Goal: Find specific page/section: Find specific page/section

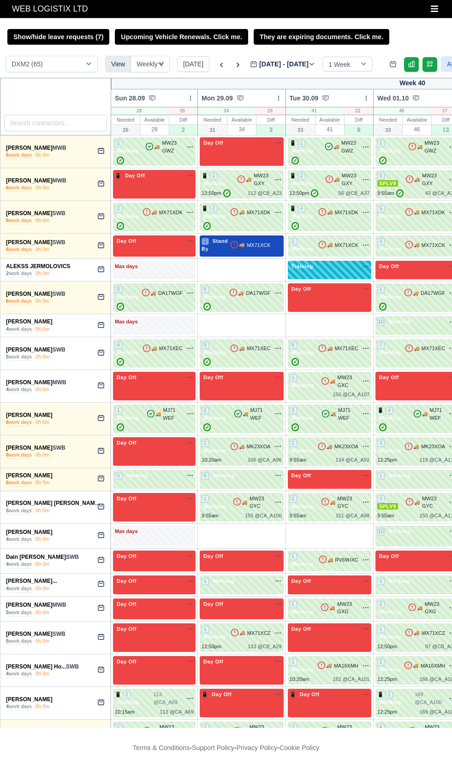
select select "1"
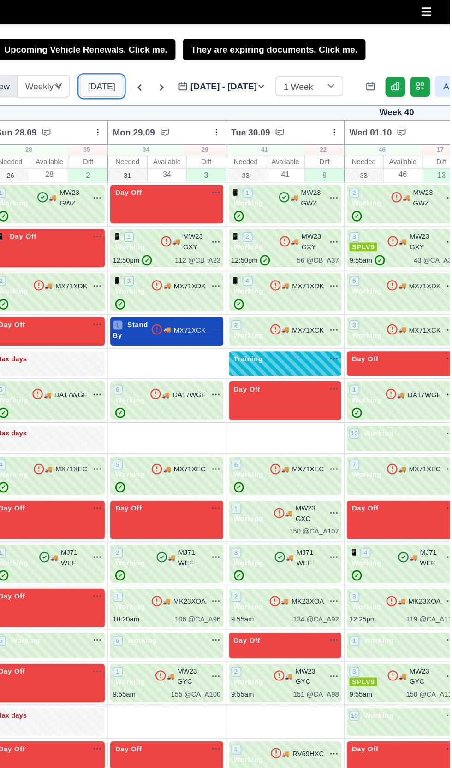
click at [192, 65] on button "[DATE]" at bounding box center [193, 64] width 32 height 16
type input "2025-10-03"
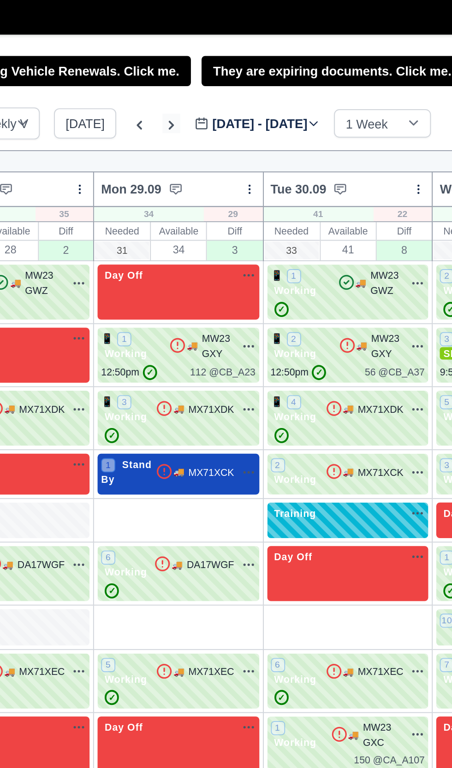
click at [235, 65] on icon at bounding box center [237, 64] width 9 height 9
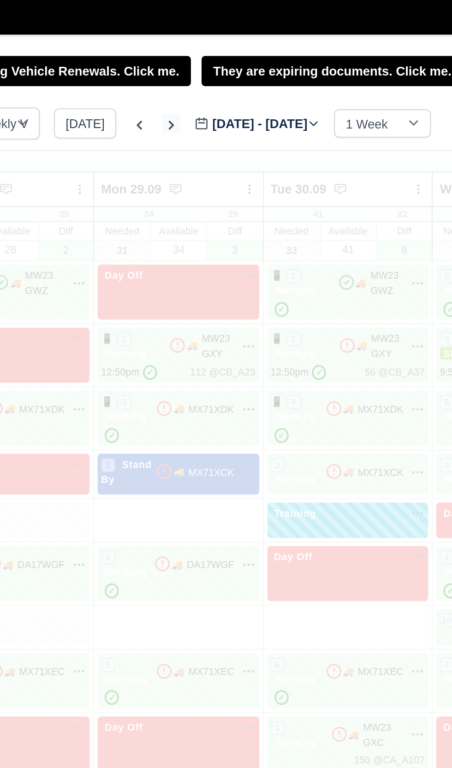
type input "[DATE]"
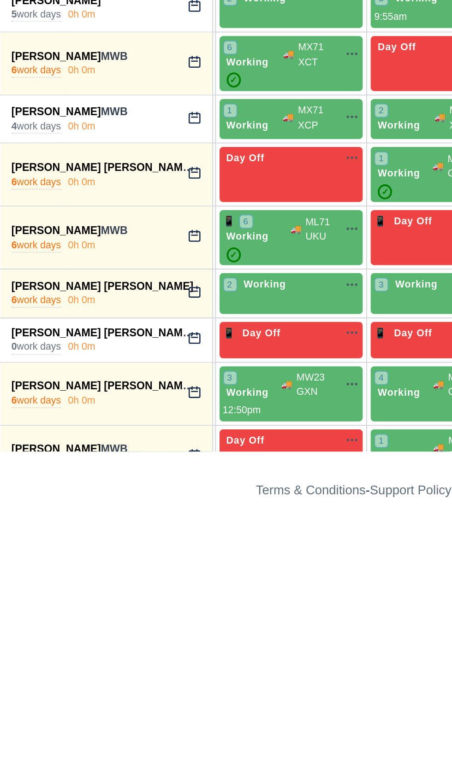
scroll to position [1041, 0]
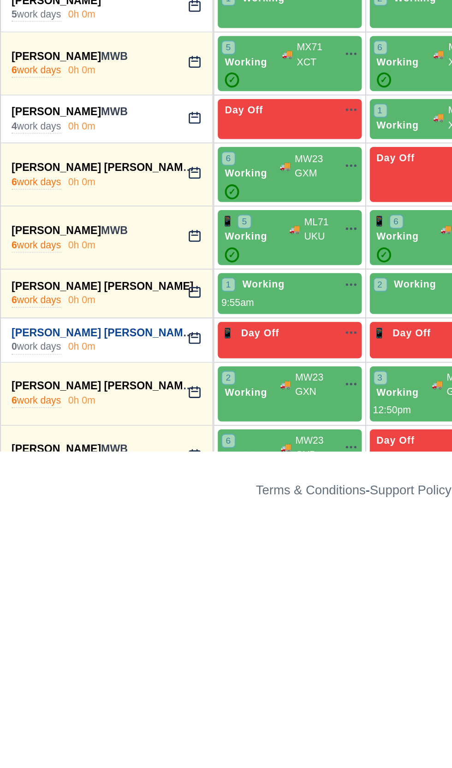
click at [48, 663] on link "[PERSON_NAME] [PERSON_NAME]" at bounding box center [53, 666] width 94 height 6
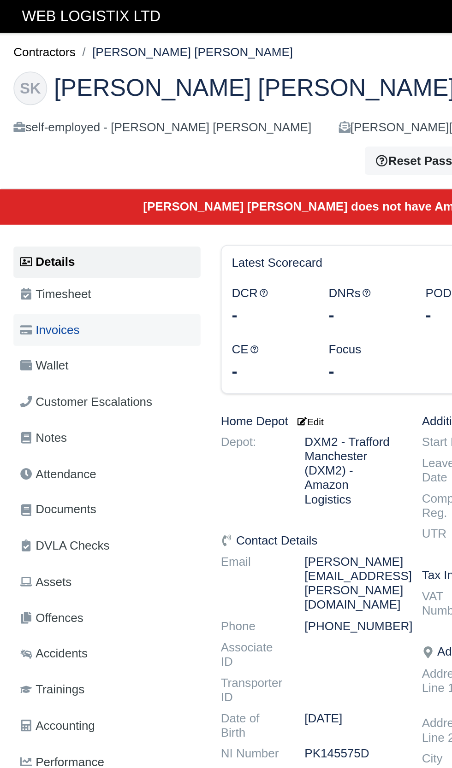
click at [40, 183] on span "Invoices" at bounding box center [27, 181] width 32 height 11
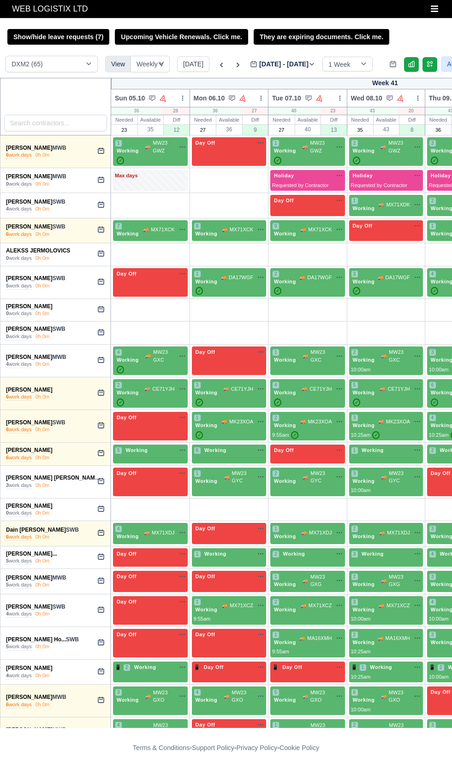
select select "1"
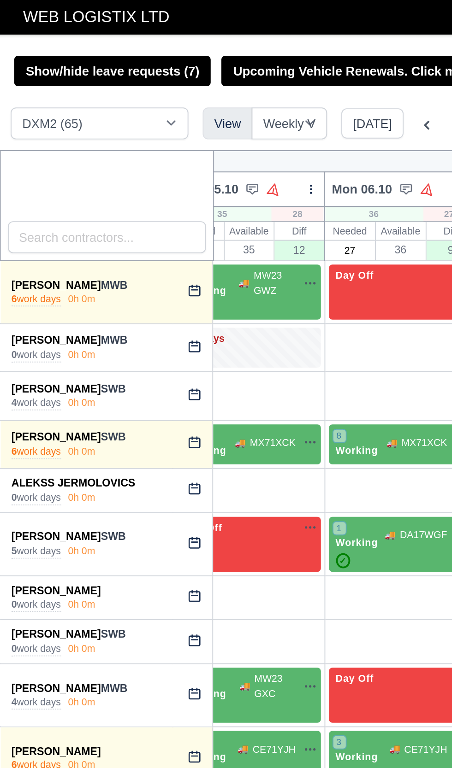
scroll to position [0, 23]
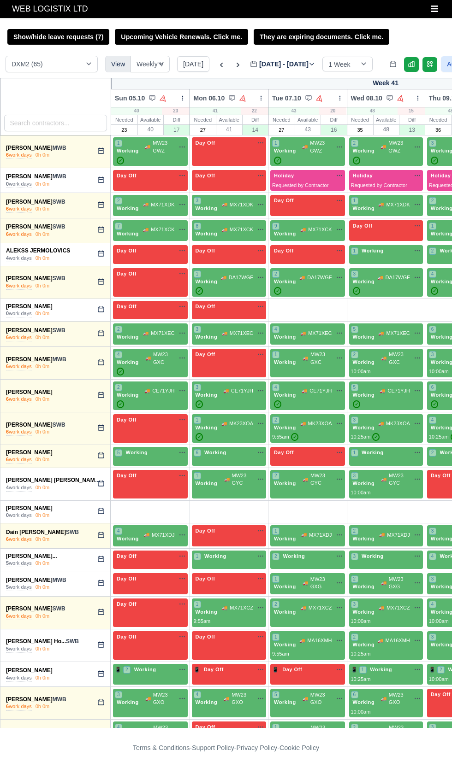
select select "1"
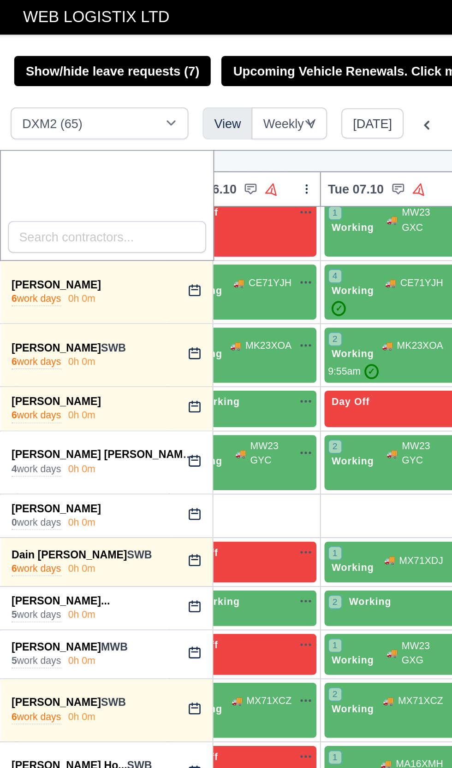
scroll to position [245, 102]
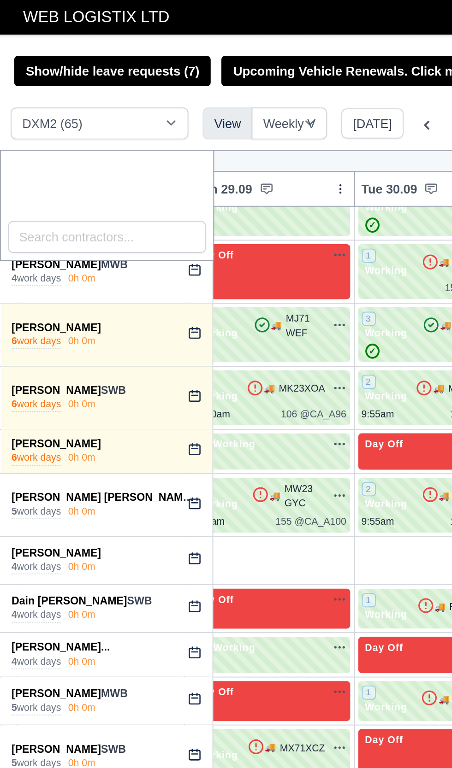
type input "2025-10-03"
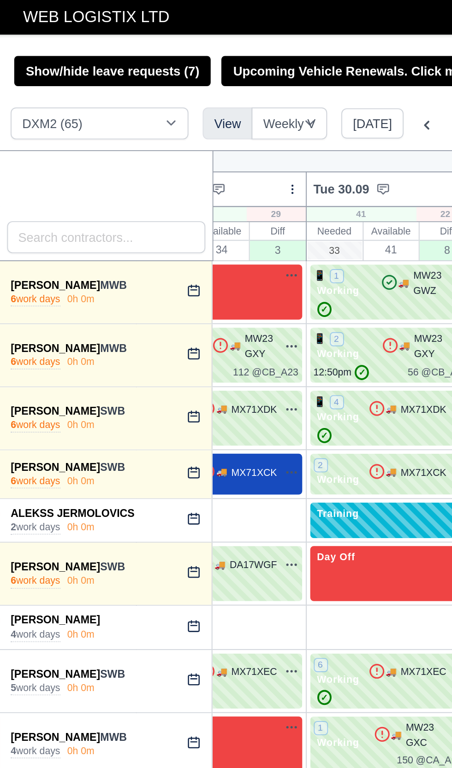
scroll to position [0, 128]
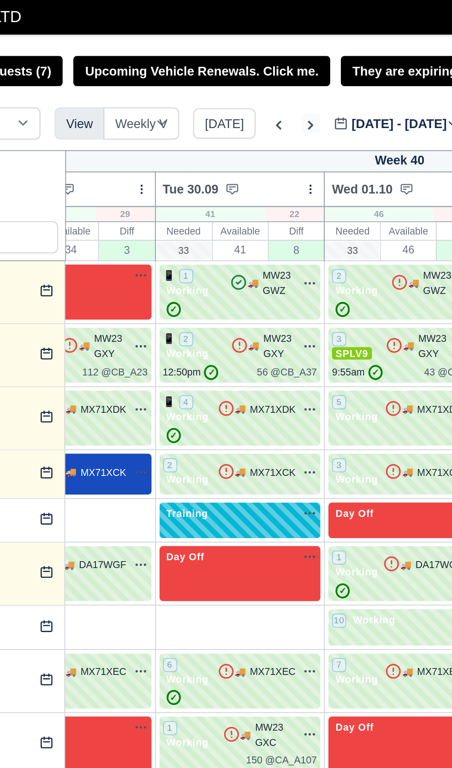
click at [235, 65] on icon at bounding box center [237, 64] width 9 height 9
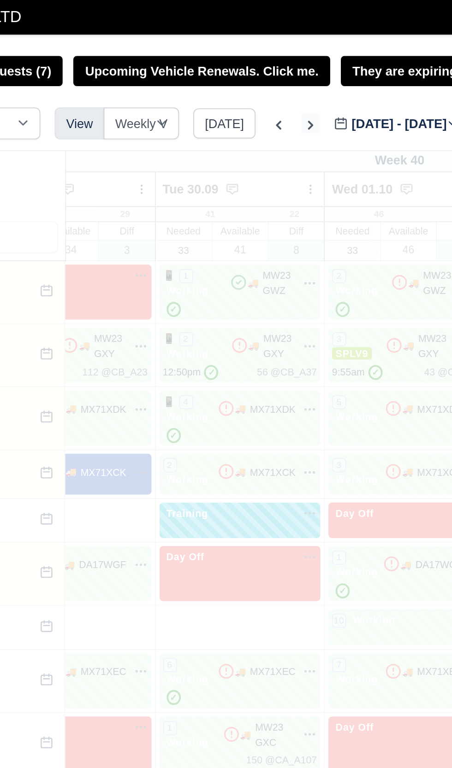
type input "[DATE]"
